Goal: Information Seeking & Learning: Learn about a topic

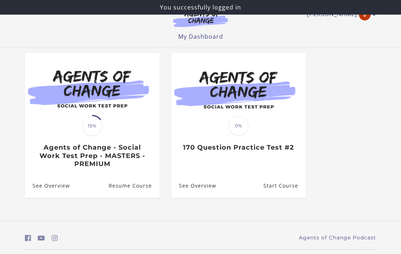
scroll to position [60, 0]
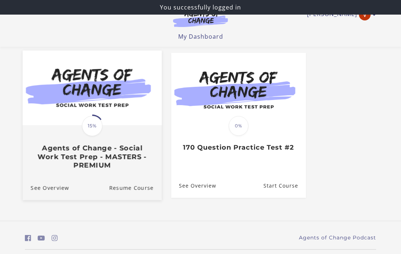
click at [109, 151] on h3 "Agents of Change - Social Work Test Prep - MASTERS - PREMIUM" at bounding box center [92, 157] width 123 height 26
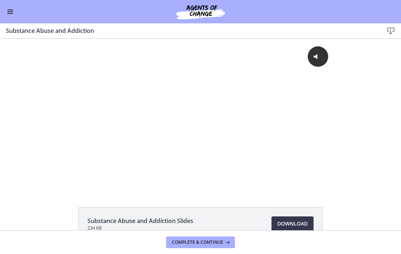
click at [11, 13] on span "Enable menu" at bounding box center [10, 13] width 6 height 1
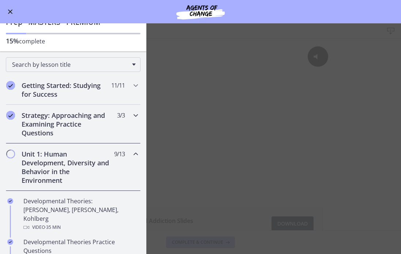
scroll to position [33, 0]
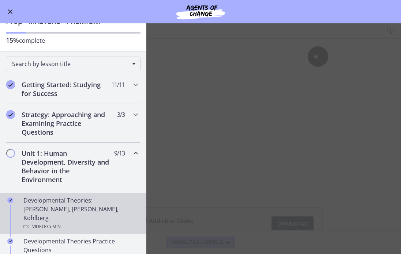
click at [56, 209] on div "Developmental Theories: [PERSON_NAME], [PERSON_NAME], Kohlberg Video · 35 min" at bounding box center [80, 213] width 114 height 35
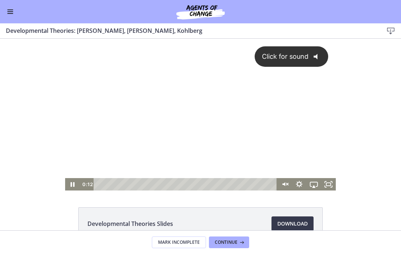
click at [304, 71] on div "Click for sound @keyframes VOLUME_SMALL_WAVE_FLASH { 0% { opacity: 0; } 33% { o…" at bounding box center [200, 109] width 270 height 140
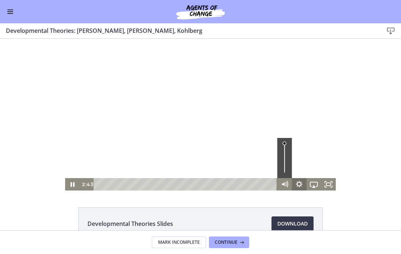
click at [300, 186] on icon "Show settings menu" at bounding box center [299, 184] width 15 height 12
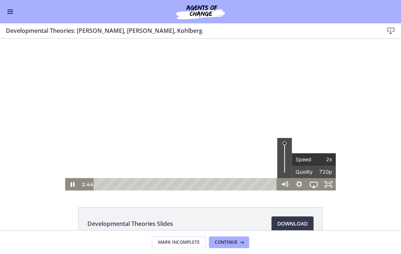
click at [328, 163] on span "2x" at bounding box center [323, 159] width 18 height 12
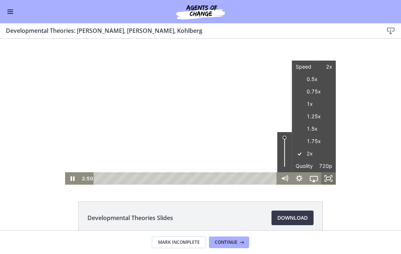
scroll to position [3, 0]
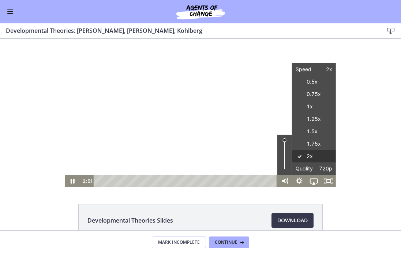
click at [316, 155] on label "2x" at bounding box center [314, 156] width 44 height 13
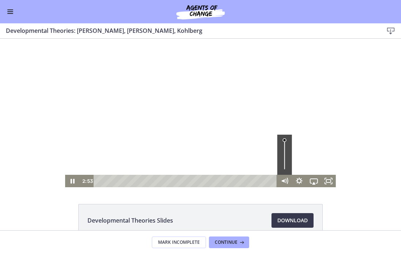
click at [350, 145] on div "Click for sound @keyframes VOLUME_SMALL_WAVE_FLASH { 0% { opacity: 0; } 33% { o…" at bounding box center [200, 111] width 401 height 152
click at [183, 95] on div at bounding box center [200, 111] width 270 height 152
click at [208, 119] on div at bounding box center [200, 111] width 270 height 152
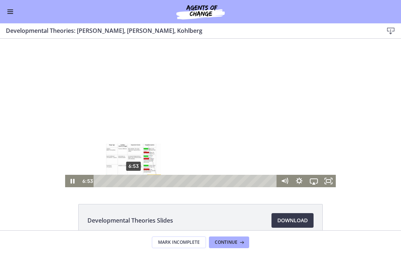
click at [133, 181] on div "6:53" at bounding box center [186, 181] width 174 height 12
click at [179, 143] on div at bounding box center [200, 111] width 270 height 152
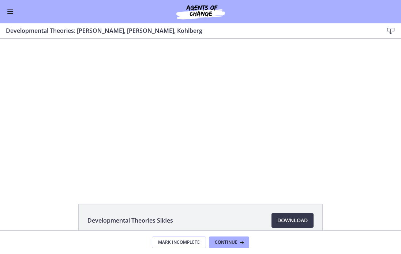
click at [65, 35] on button "Play Video: crt89dfaoh5c72tgt07g.mp4" at bounding box center [65, 35] width 0 height 0
click at [65, 35] on button "Pause: crt89dfaoh5c72tgt07g.mp4" at bounding box center [65, 35] width 0 height 0
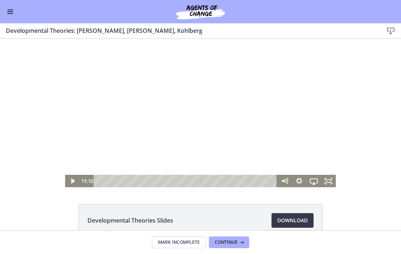
click at [148, 111] on div at bounding box center [200, 111] width 270 height 152
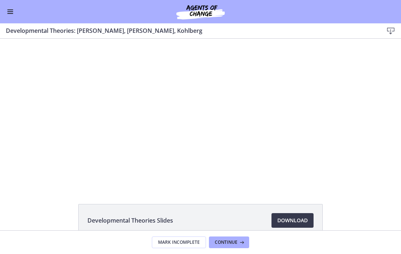
click at [106, 87] on div at bounding box center [200, 111] width 270 height 152
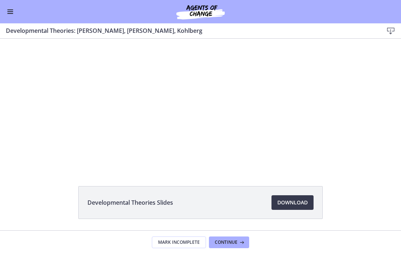
scroll to position [23, 0]
drag, startPoint x: 111, startPoint y: 141, endPoint x: 355, endPoint y: 111, distance: 245.9
click at [355, 111] on div "Click for sound @keyframes VOLUME_SMALL_WAVE_FLASH { 0% { opacity: 0; } 33% { o…" at bounding box center [200, 92] width 401 height 152
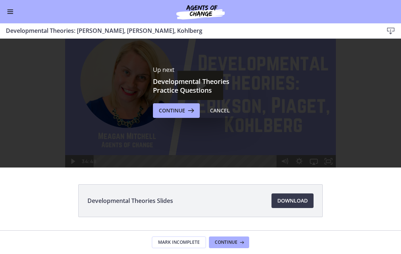
scroll to position [0, 0]
click at [224, 240] on span "Continue" at bounding box center [226, 243] width 23 height 6
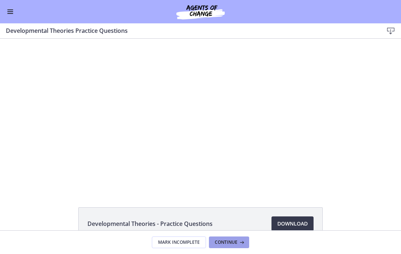
click at [227, 244] on span "Continue" at bounding box center [226, 243] width 23 height 6
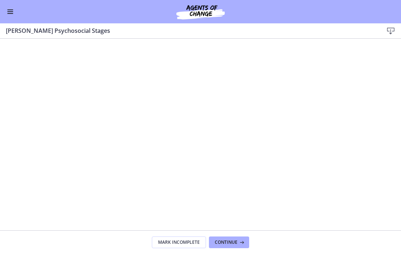
click at [227, 244] on span "Continue" at bounding box center [226, 243] width 23 height 6
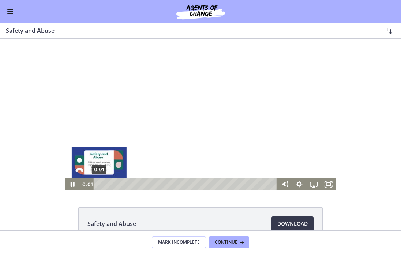
drag, startPoint x: 102, startPoint y: 186, endPoint x: 91, endPoint y: 183, distance: 11.5
click at [91, 183] on div "0:01 0:01" at bounding box center [178, 184] width 197 height 12
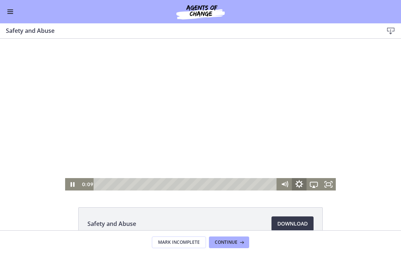
click at [297, 186] on icon "Show settings menu" at bounding box center [299, 184] width 8 height 8
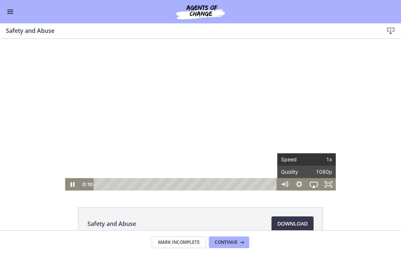
click at [319, 158] on span "1x" at bounding box center [319, 159] width 26 height 12
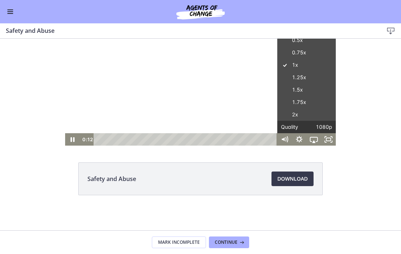
scroll to position [45, 0]
click at [315, 118] on label "2x" at bounding box center [306, 115] width 58 height 13
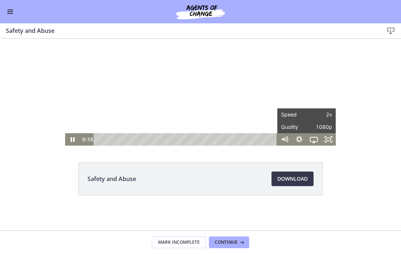
scroll to position [0, 0]
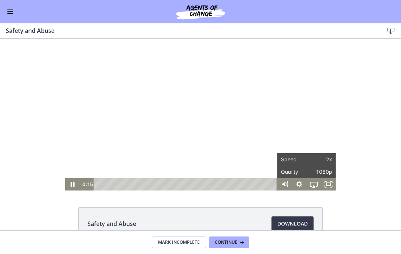
click at [371, 155] on div "Click for sound @keyframes VOLUME_SMALL_WAVE_FLASH { 0% { opacity: 0; } 33% { o…" at bounding box center [200, 115] width 401 height 152
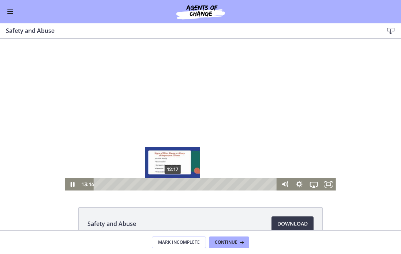
click at [173, 183] on div "12:17" at bounding box center [186, 184] width 174 height 12
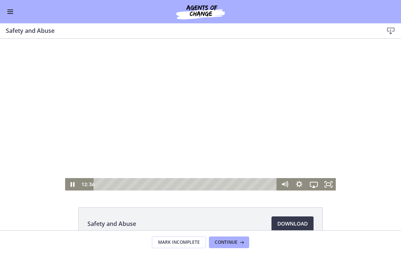
click at [165, 107] on div at bounding box center [200, 115] width 270 height 152
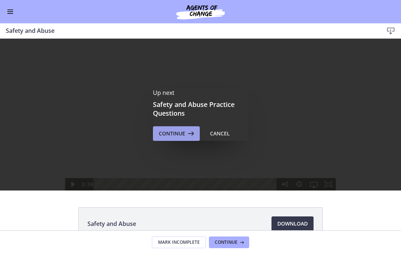
click at [183, 133] on span "Continue" at bounding box center [172, 133] width 26 height 9
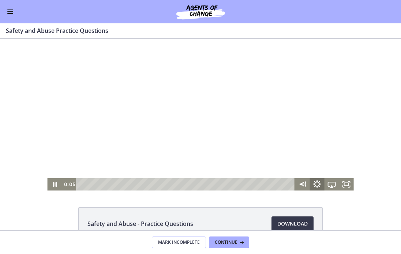
click at [315, 190] on icon "Show settings menu" at bounding box center [317, 184] width 18 height 15
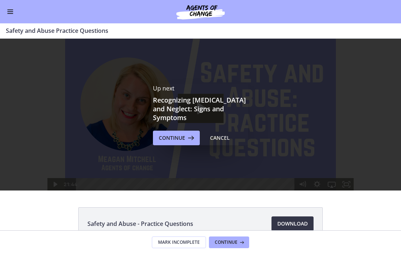
click at [300, 222] on span "Download Opens in a new window" at bounding box center [292, 224] width 30 height 9
click at [178, 137] on span "Continue" at bounding box center [172, 138] width 26 height 9
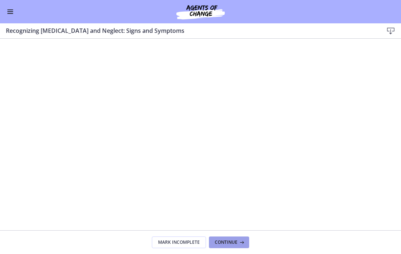
click at [224, 240] on span "Continue" at bounding box center [226, 243] width 23 height 6
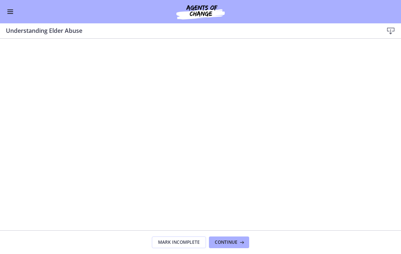
click at [224, 240] on span "Continue" at bounding box center [226, 243] width 23 height 6
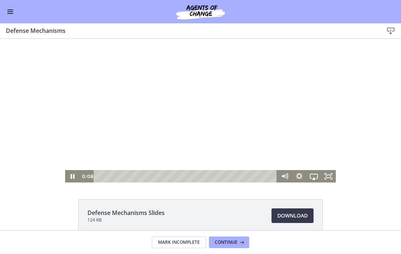
scroll to position [6, 0]
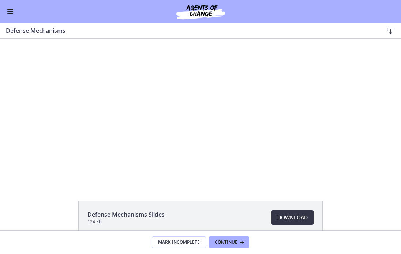
click at [291, 224] on link "Download Opens in a new window" at bounding box center [292, 217] width 42 height 15
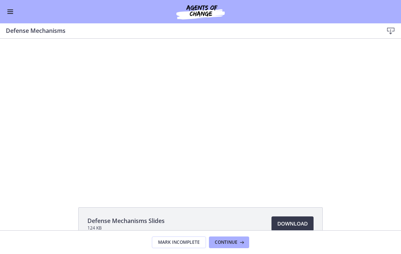
scroll to position [6, 0]
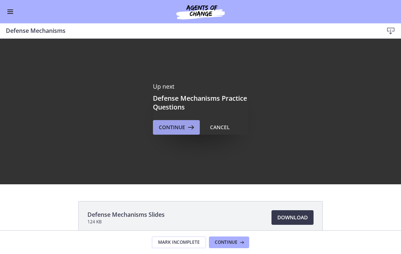
click at [182, 133] on button "Continue" at bounding box center [176, 127] width 47 height 15
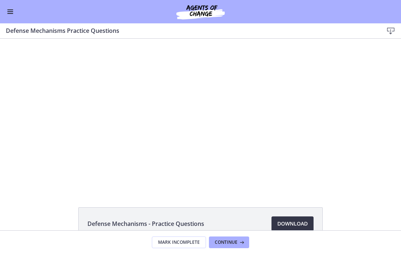
click at [290, 223] on span "Download Opens in a new window" at bounding box center [292, 224] width 30 height 9
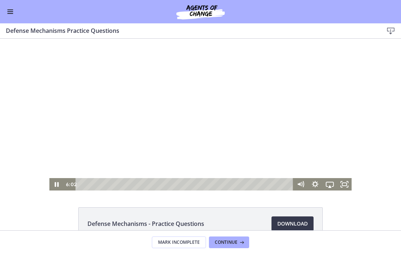
click at [141, 99] on div at bounding box center [200, 115] width 302 height 152
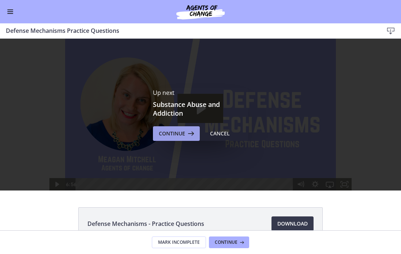
click at [173, 129] on button "Continue" at bounding box center [176, 133] width 47 height 15
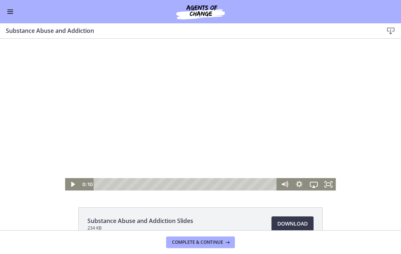
click at [179, 149] on div at bounding box center [200, 115] width 270 height 152
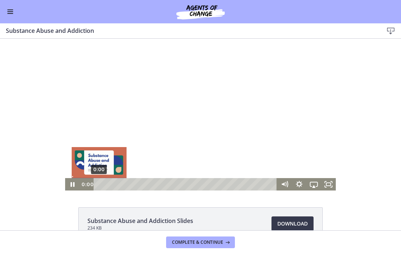
click at [99, 187] on div "0:00" at bounding box center [186, 184] width 174 height 12
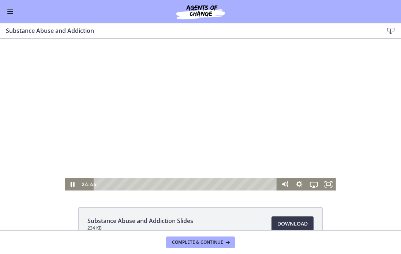
click at [181, 141] on div at bounding box center [200, 115] width 270 height 152
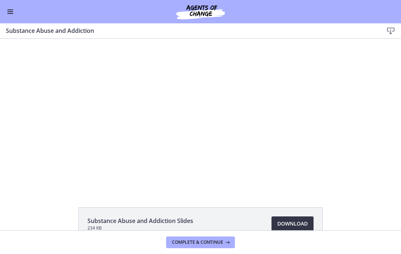
click at [290, 224] on span "Download Opens in a new window" at bounding box center [292, 224] width 30 height 9
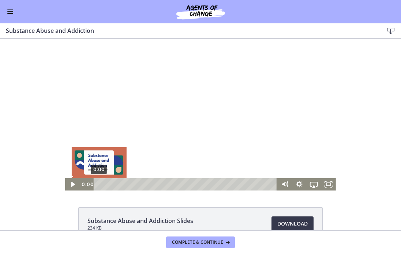
click at [99, 184] on div "0:00" at bounding box center [186, 184] width 174 height 12
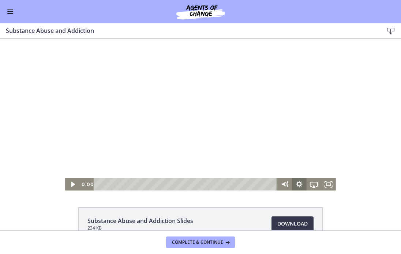
click at [297, 186] on icon "Show settings menu" at bounding box center [299, 184] width 7 height 7
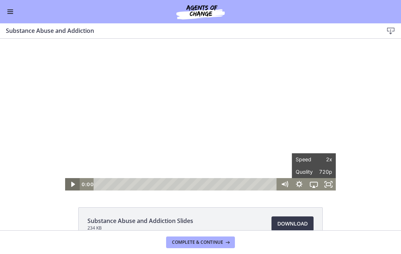
click at [68, 183] on icon "Play Video" at bounding box center [73, 184] width 15 height 12
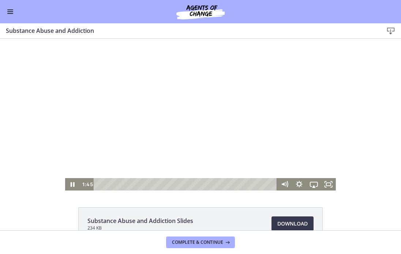
click at [108, 125] on div at bounding box center [200, 115] width 270 height 152
click at [173, 102] on div at bounding box center [200, 115] width 270 height 152
click at [164, 137] on div at bounding box center [200, 115] width 270 height 152
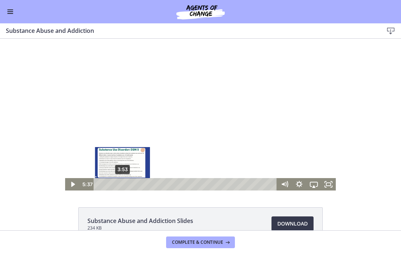
click at [122, 186] on div "3:53" at bounding box center [186, 184] width 174 height 12
click at [120, 185] on div "3:27" at bounding box center [186, 184] width 174 height 12
click at [117, 185] on div "3:02" at bounding box center [186, 184] width 174 height 12
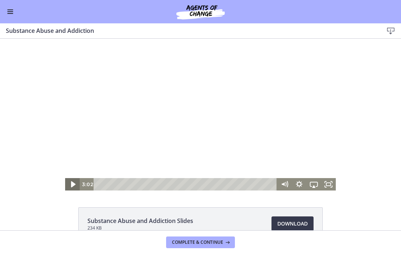
click at [75, 186] on icon "Play Video" at bounding box center [73, 184] width 18 height 15
click at [299, 185] on icon "Show settings menu" at bounding box center [299, 184] width 18 height 15
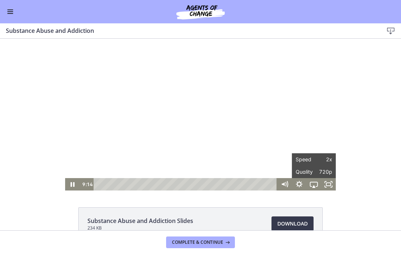
click at [366, 160] on div "Click for sound @keyframes VOLUME_SMALL_WAVE_FLASH { 0% { opacity: 0; } 33% { o…" at bounding box center [200, 115] width 401 height 152
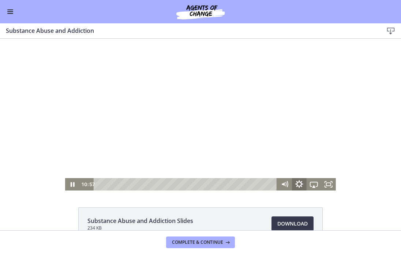
click at [295, 186] on icon "Show settings menu" at bounding box center [299, 184] width 18 height 15
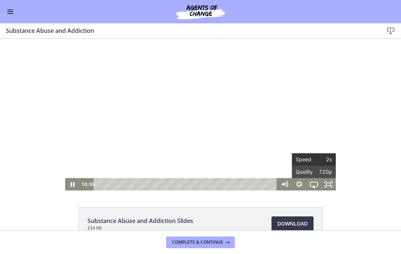
click at [330, 159] on span "2x" at bounding box center [323, 159] width 18 height 12
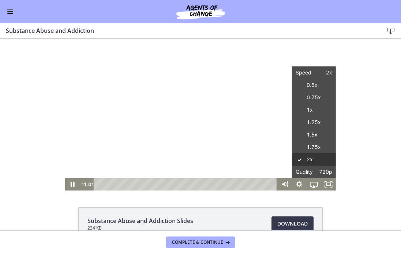
click at [315, 159] on label "2x" at bounding box center [314, 159] width 44 height 13
click at [312, 147] on label "1.75x" at bounding box center [314, 147] width 44 height 13
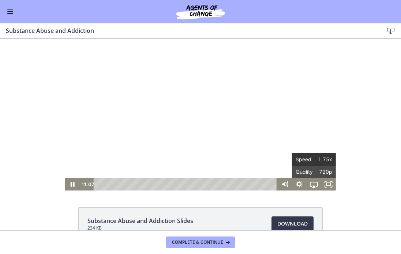
click at [316, 163] on span "1.75x" at bounding box center [323, 159] width 18 height 12
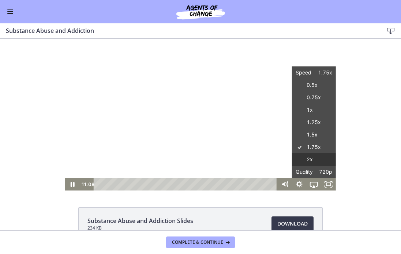
click at [315, 160] on label "2x" at bounding box center [314, 159] width 44 height 13
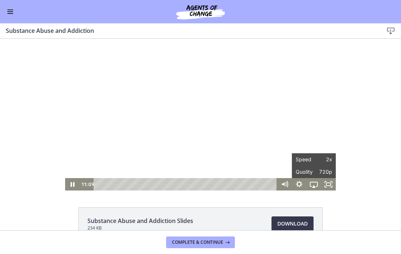
click at [356, 156] on div "Click for sound @keyframes VOLUME_SMALL_WAVE_FLASH { 0% { opacity: 0; } 33% { o…" at bounding box center [200, 115] width 401 height 152
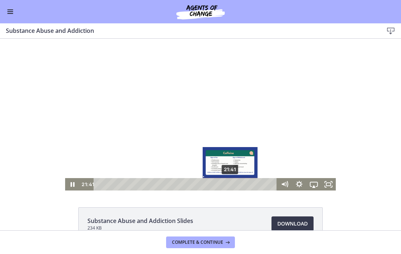
click at [230, 183] on div "21:41" at bounding box center [186, 184] width 174 height 12
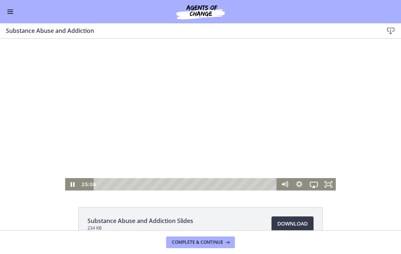
click at [221, 128] on div at bounding box center [200, 115] width 270 height 152
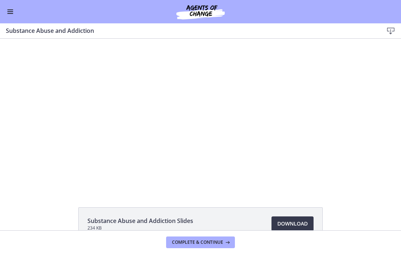
click at [221, 128] on div at bounding box center [200, 115] width 270 height 152
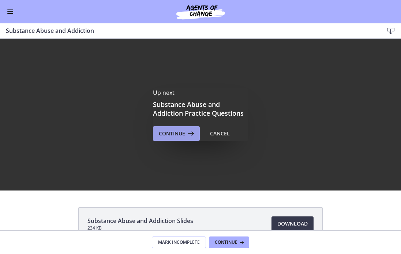
click at [166, 137] on span "Continue" at bounding box center [172, 133] width 26 height 9
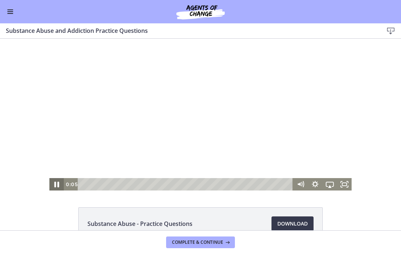
click at [56, 187] on icon "Pause" at bounding box center [57, 184] width 18 height 15
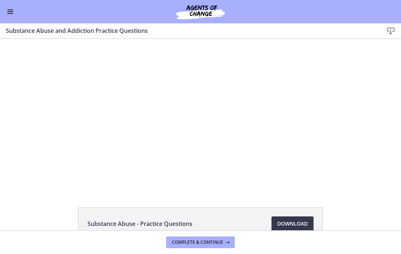
click at [11, 8] on button "Enable menu" at bounding box center [10, 11] width 9 height 9
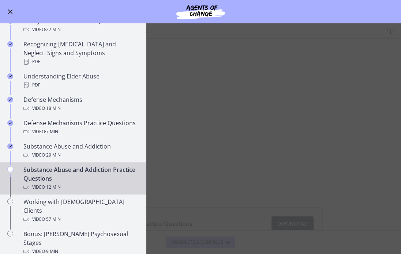
scroll to position [335, 0]
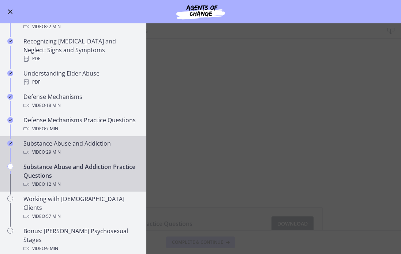
click at [88, 148] on div "Video · 29 min" at bounding box center [80, 152] width 114 height 9
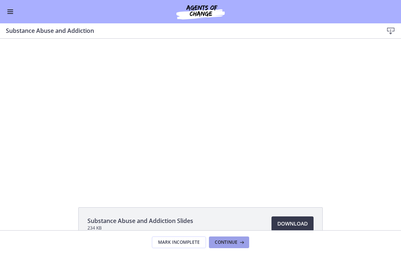
click at [222, 242] on span "Continue" at bounding box center [226, 243] width 23 height 6
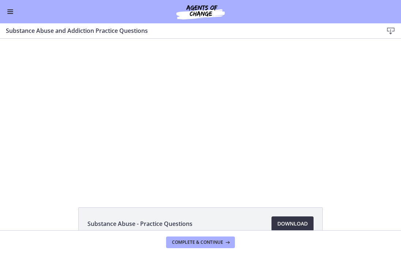
click at [277, 226] on span "Download Opens in a new window" at bounding box center [292, 224] width 30 height 9
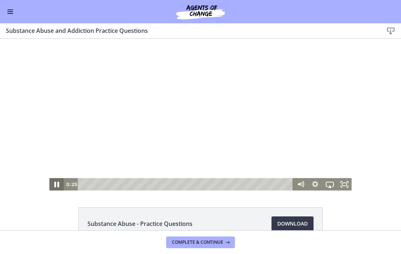
click at [57, 185] on icon "Pause" at bounding box center [56, 185] width 5 height 6
click at [57, 185] on icon "Play Video" at bounding box center [57, 185] width 4 height 6
click at [314, 185] on icon "Show settings menu" at bounding box center [314, 184] width 15 height 12
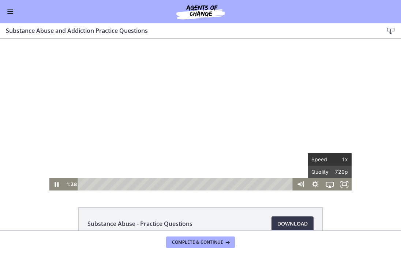
click at [320, 163] on span "Speed" at bounding box center [320, 159] width 18 height 12
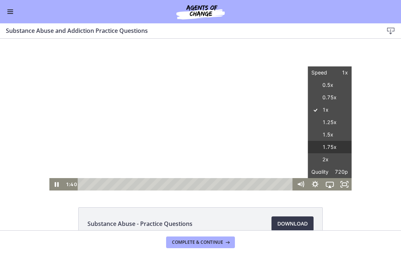
click at [319, 148] on label "1.75x" at bounding box center [329, 147] width 44 height 13
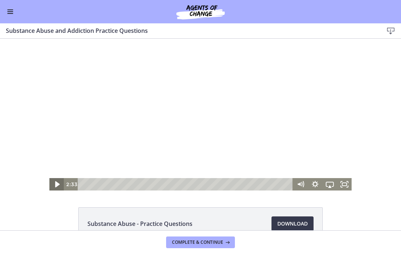
click at [55, 186] on icon "Play Video" at bounding box center [57, 184] width 18 height 15
click at [125, 184] on div "2:22" at bounding box center [186, 184] width 206 height 12
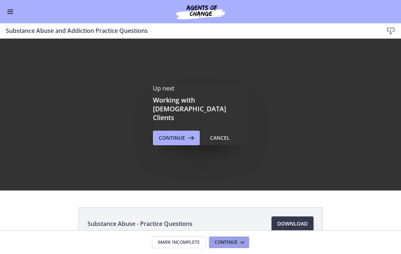
click at [232, 242] on span "Continue" at bounding box center [226, 243] width 23 height 6
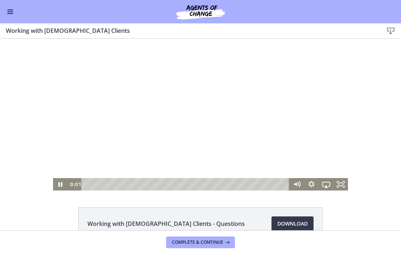
click at [164, 138] on div at bounding box center [200, 115] width 295 height 152
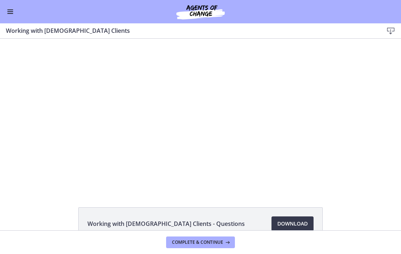
click at [8, 13] on button "Enable menu" at bounding box center [10, 11] width 9 height 9
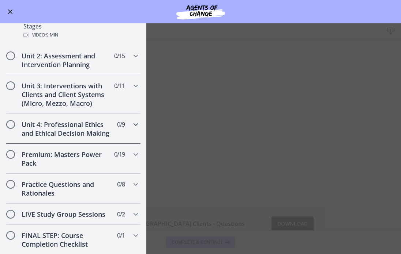
scroll to position [550, 0]
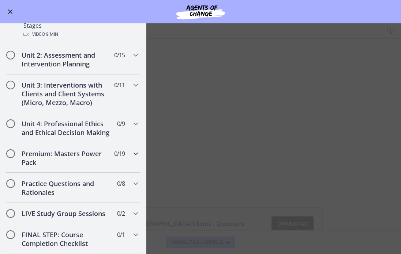
click at [92, 149] on h2 "Premium: Masters Power Pack" at bounding box center [66, 158] width 89 height 18
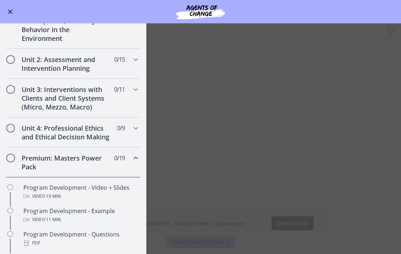
scroll to position [152, 0]
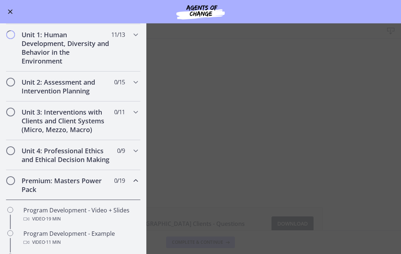
click at [107, 179] on h2 "Premium: Masters Power Pack" at bounding box center [66, 185] width 89 height 18
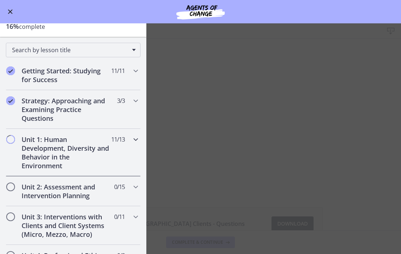
scroll to position [55, 0]
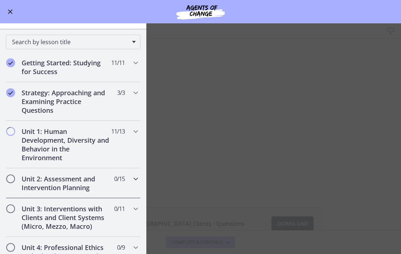
click at [106, 182] on h2 "Unit 2: Assessment and Intervention Planning" at bounding box center [66, 184] width 89 height 18
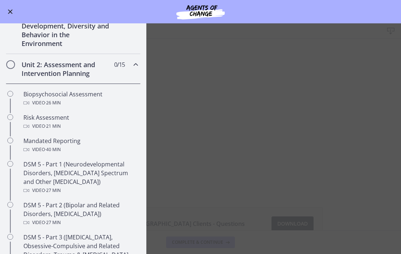
scroll to position [168, 0]
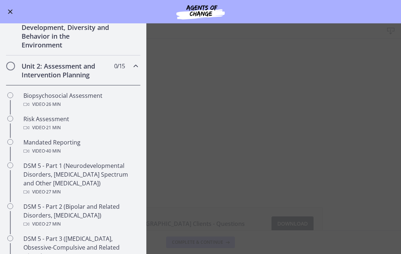
click at [100, 72] on h2 "Unit 2: Assessment and Intervention Planning" at bounding box center [66, 71] width 89 height 18
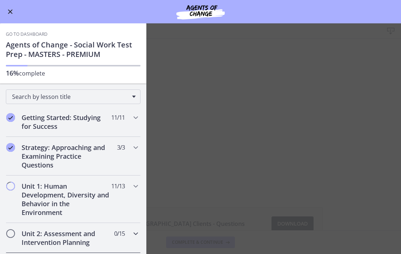
scroll to position [0, 0]
